Goal: Information Seeking & Learning: Learn about a topic

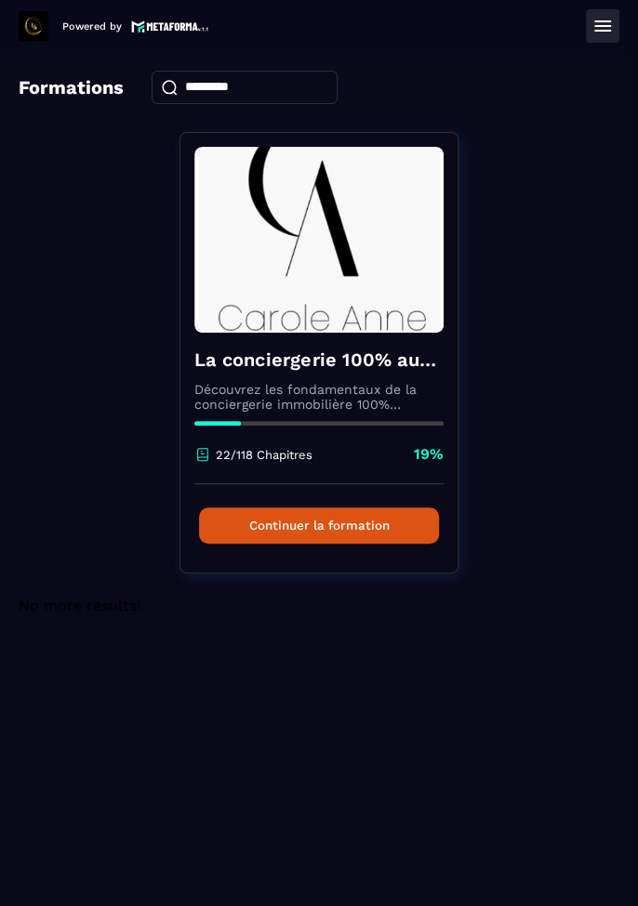
click at [334, 532] on button "Continuer la formation" at bounding box center [319, 526] width 240 height 36
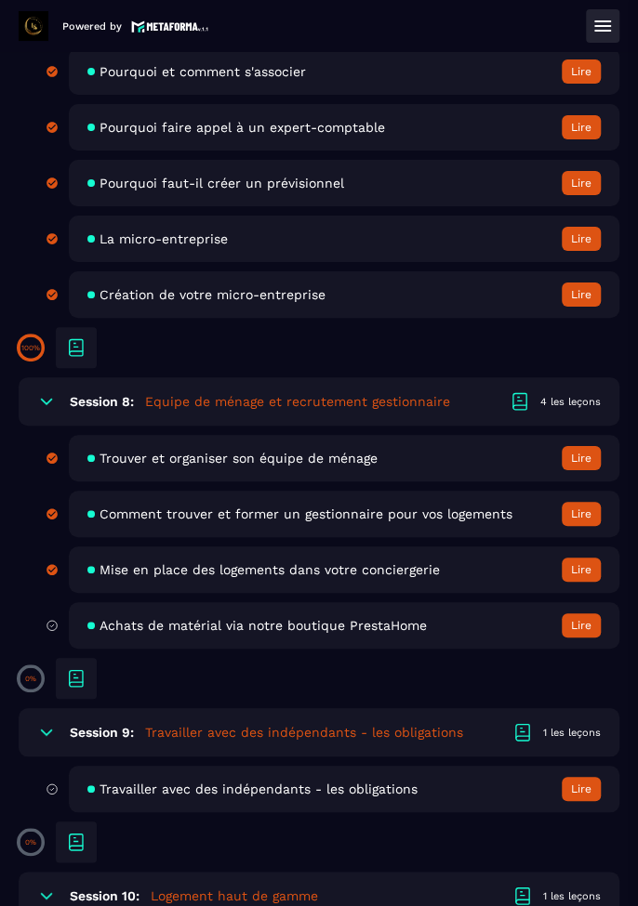
scroll to position [2073, 0]
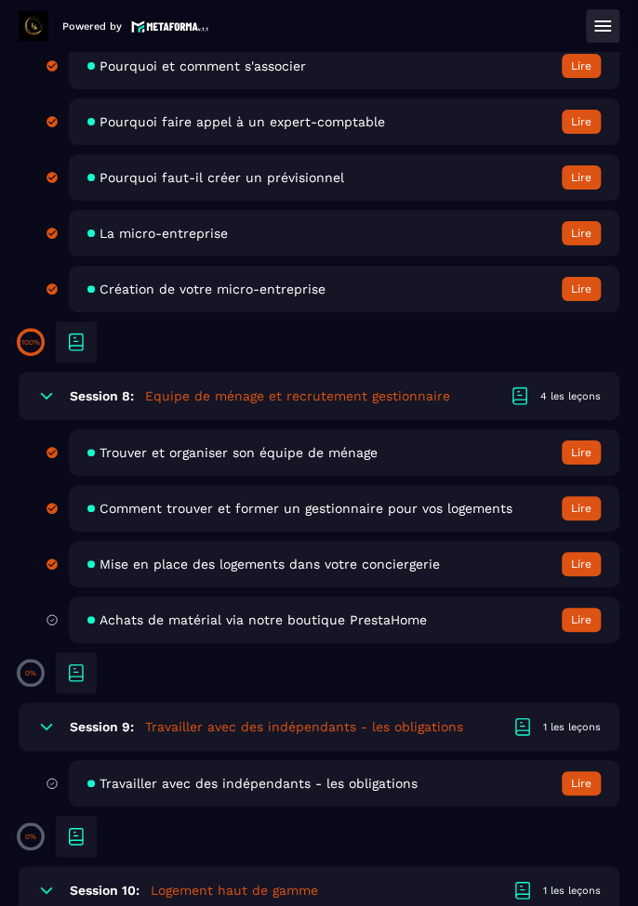
click at [584, 626] on button "Lire" at bounding box center [580, 620] width 39 height 24
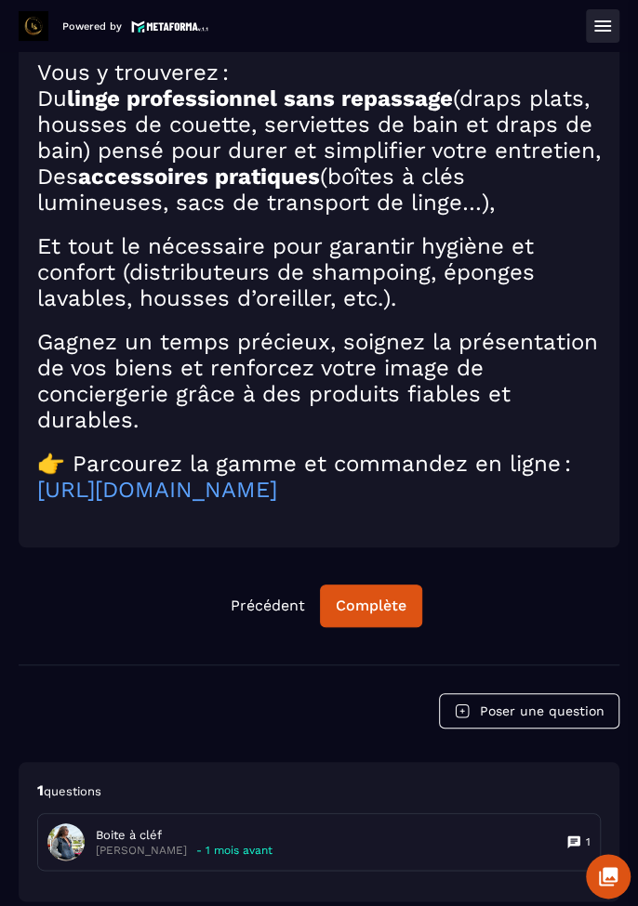
scroll to position [251, 0]
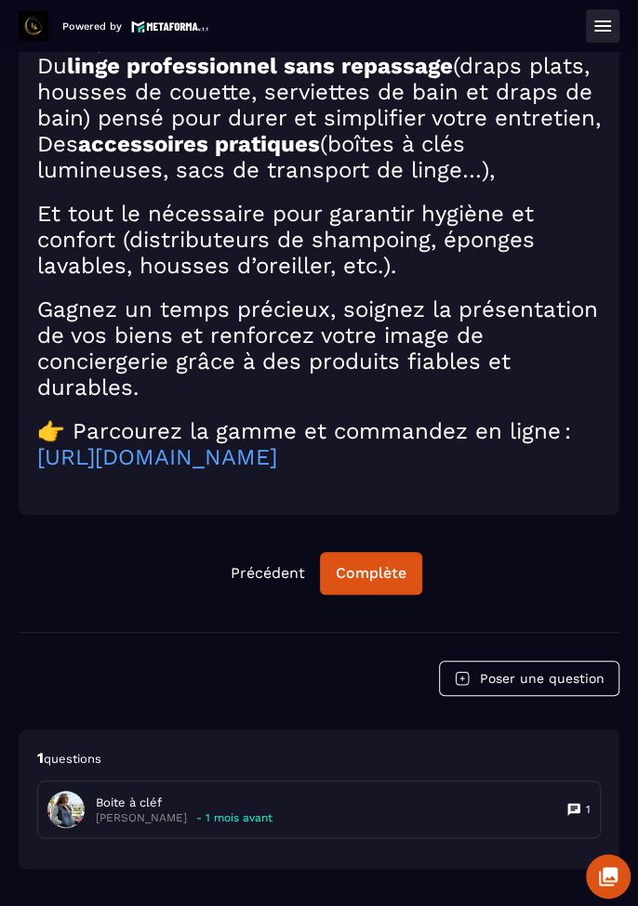
click at [376, 576] on div "Complète" at bounding box center [371, 573] width 71 height 19
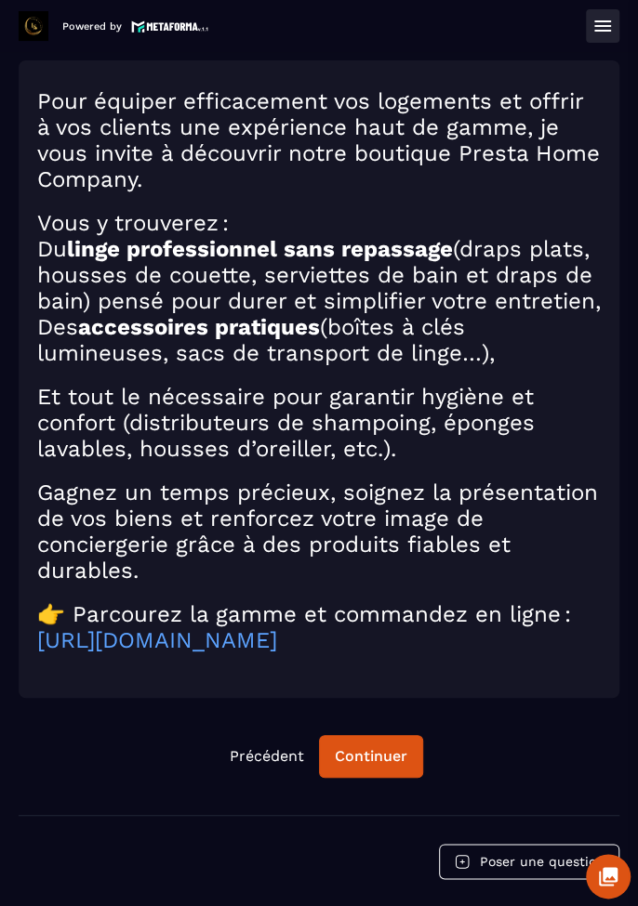
scroll to position [0, 0]
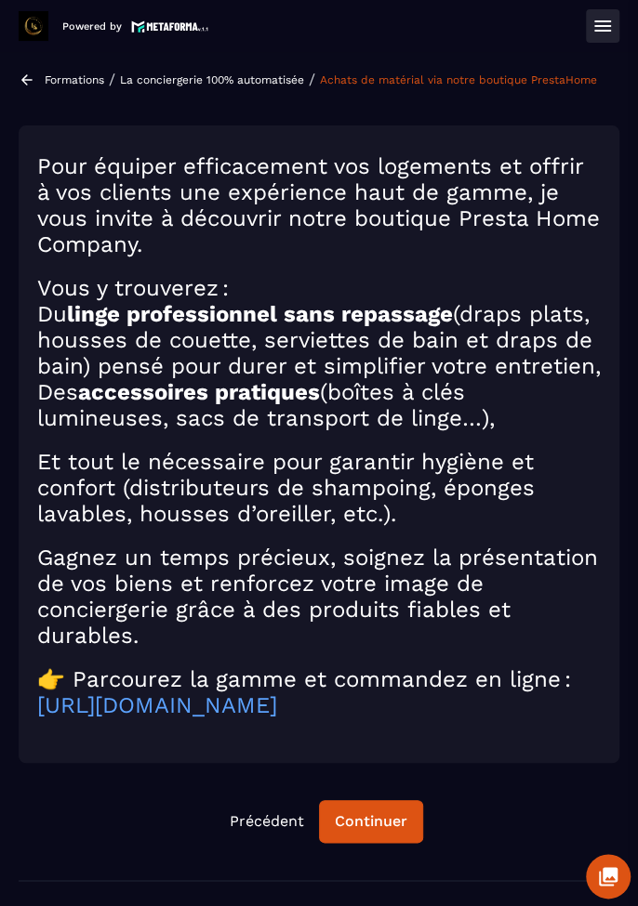
click at [597, 37] on button at bounding box center [602, 25] width 33 height 33
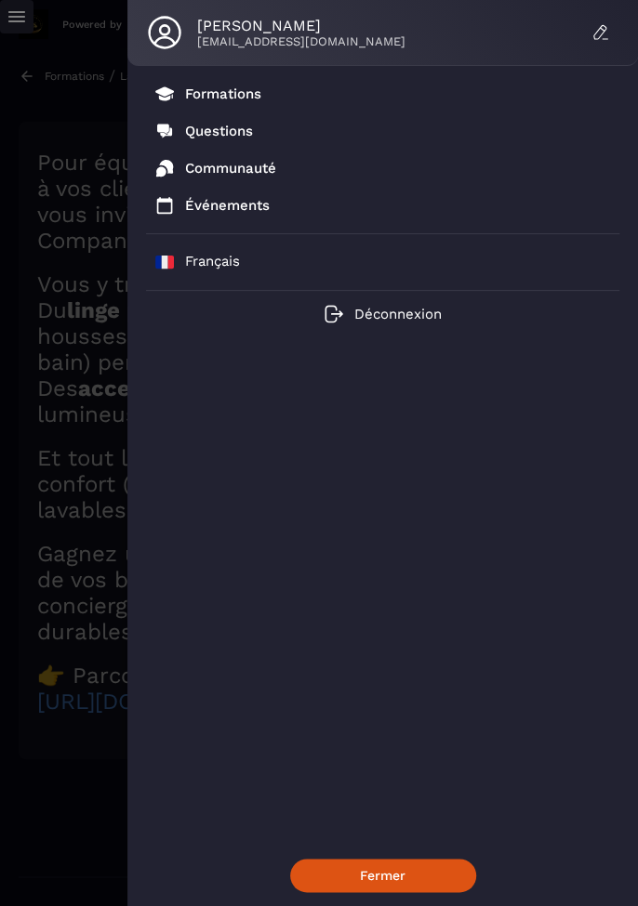
click at [229, 97] on p "Formations" at bounding box center [223, 94] width 76 height 17
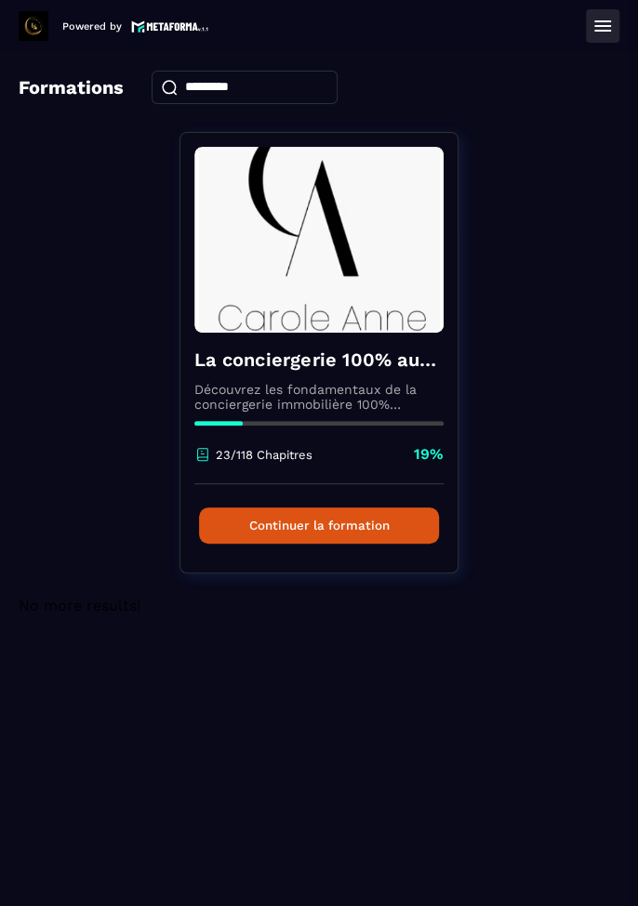
click at [384, 526] on button "Continuer la formation" at bounding box center [319, 526] width 240 height 36
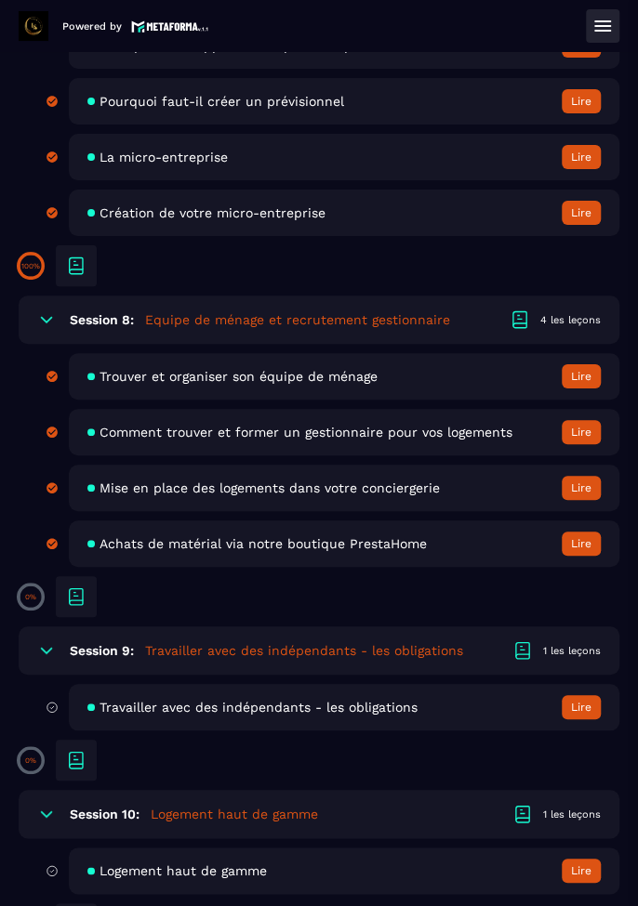
scroll to position [2151, 0]
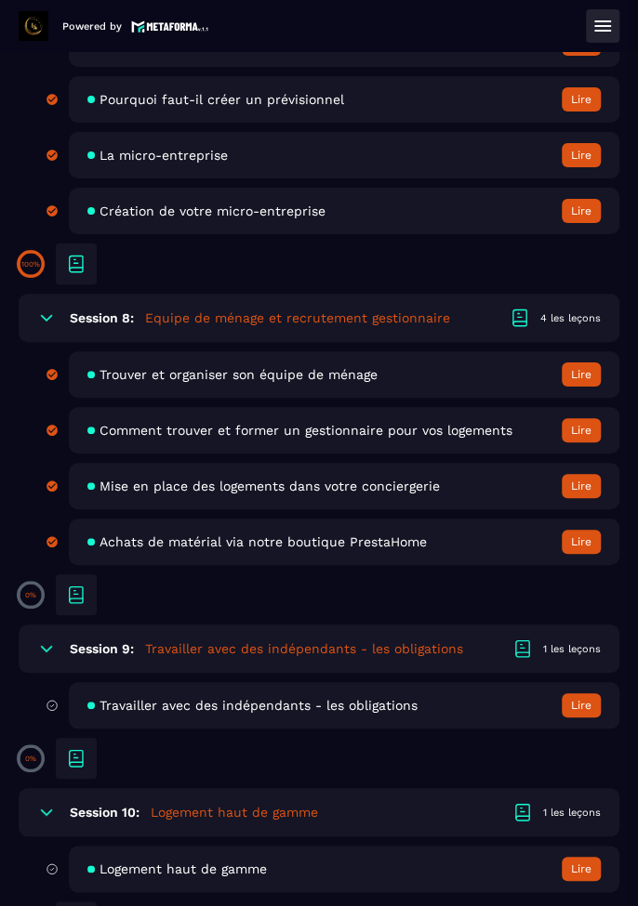
click at [578, 715] on button "Lire" at bounding box center [580, 705] width 39 height 24
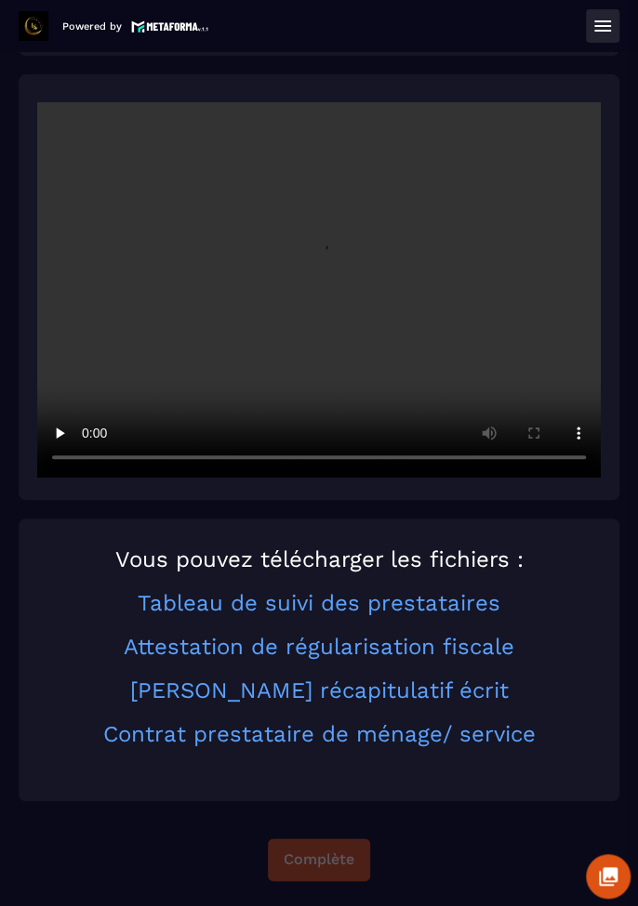
scroll to position [208, 0]
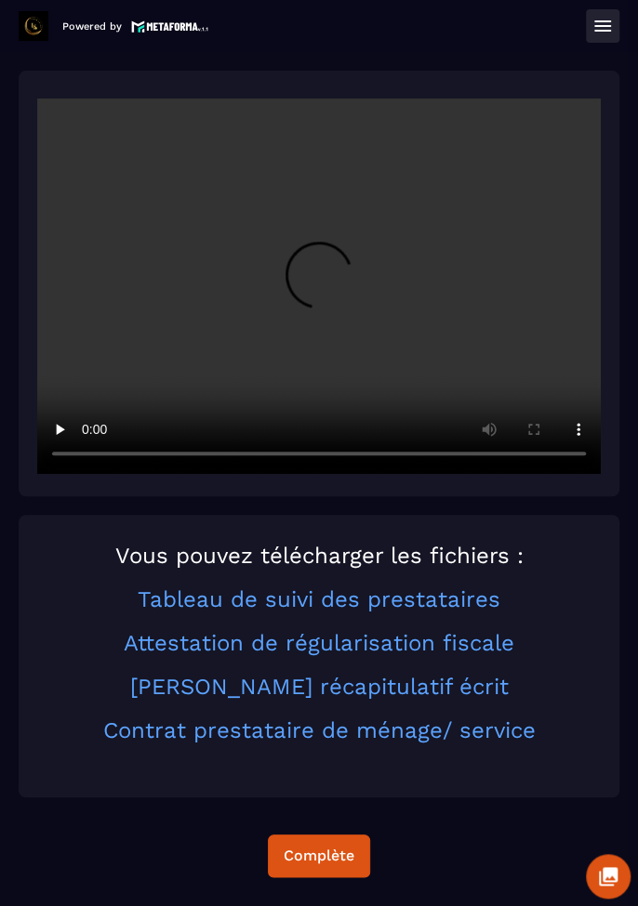
click at [352, 604] on link "Tableau de suivi des prestataires" at bounding box center [319, 600] width 363 height 26
